Goal: Task Accomplishment & Management: Manage account settings

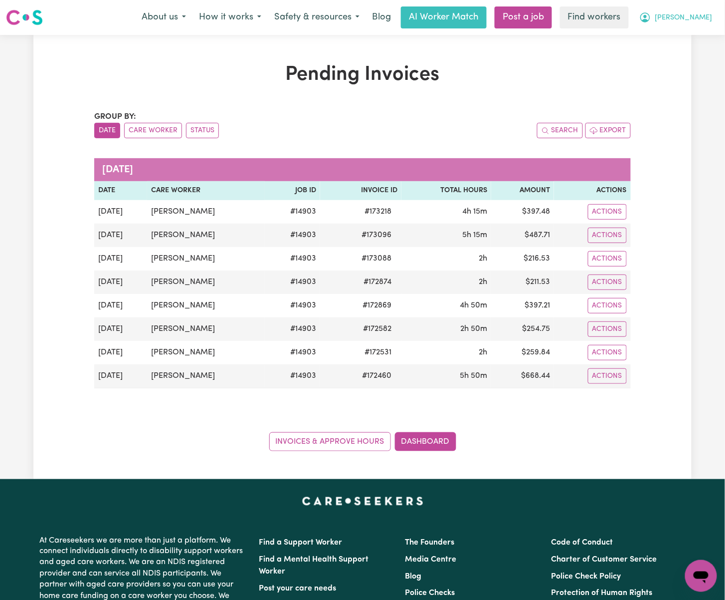
click at [690, 14] on span "[PERSON_NAME]" at bounding box center [683, 17] width 57 height 11
click at [700, 57] on link "Logout" at bounding box center [679, 57] width 79 height 19
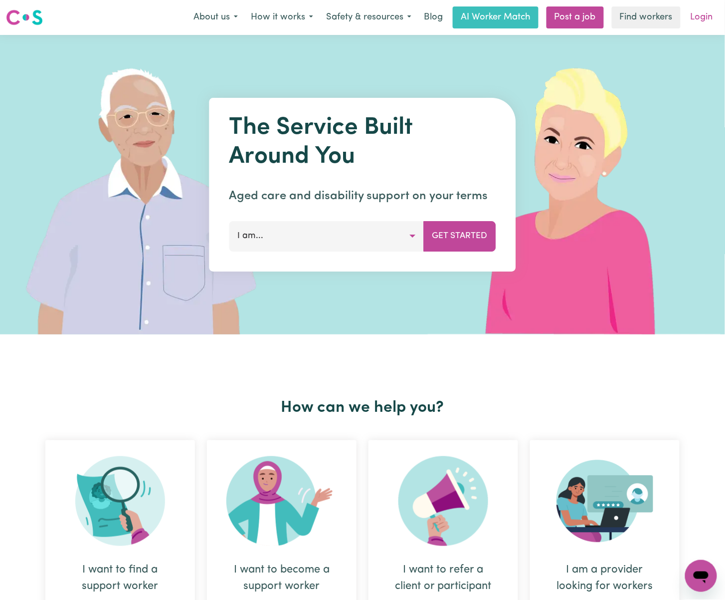
click at [707, 18] on link "Login" at bounding box center [702, 17] width 34 height 22
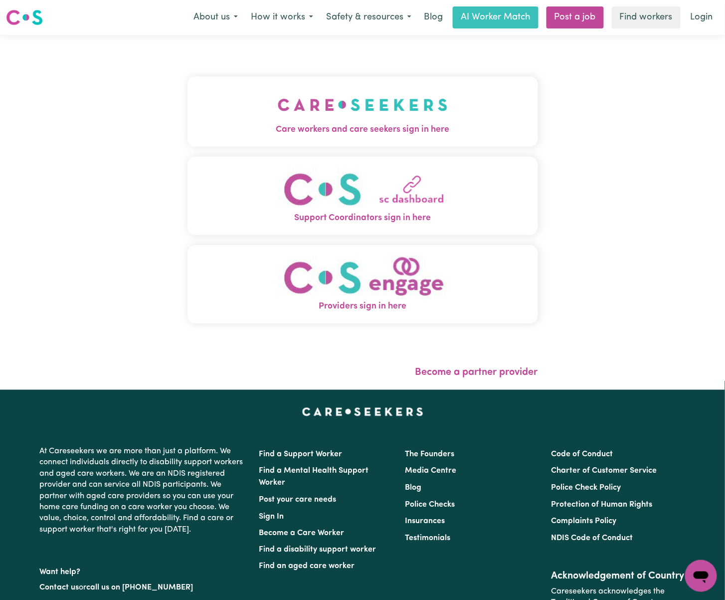
drag, startPoint x: 343, startPoint y: 108, endPoint x: 320, endPoint y: 108, distance: 22.9
click at [343, 108] on img "Care workers and care seekers sign in here" at bounding box center [363, 104] width 170 height 37
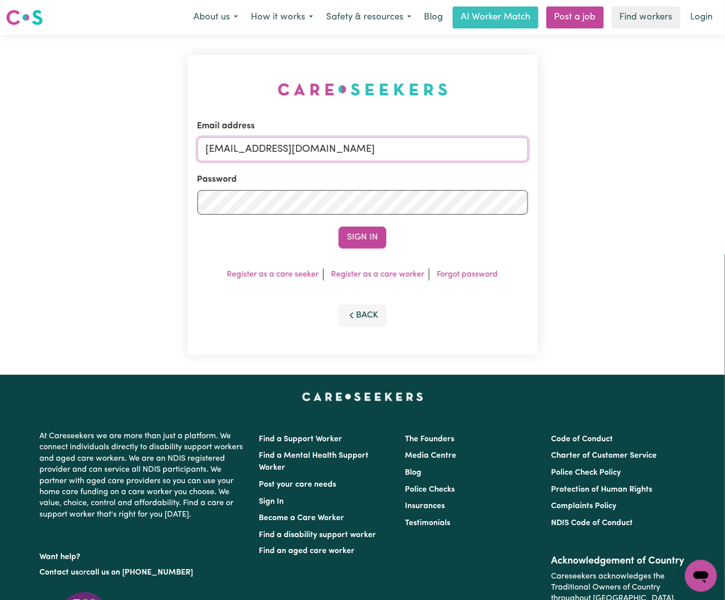
drag, startPoint x: 260, startPoint y: 142, endPoint x: 769, endPoint y: 159, distance: 509.5
click at [725, 159] on html "Menu About us How it works Safety & resources Blog AI Worker Match Post a job F…" at bounding box center [362, 386] width 725 height 772
paste input "saraholssen@C"
type input "[EMAIL_ADDRESS][DOMAIN_NAME]"
click at [339, 226] on button "Sign In" at bounding box center [363, 237] width 48 height 22
